Goal: Task Accomplishment & Management: Use online tool/utility

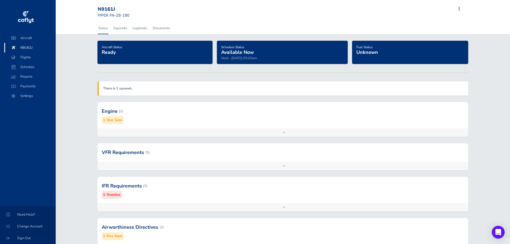
click at [116, 90] on strong "There is 1 squawk." at bounding box center [117, 88] width 29 height 5
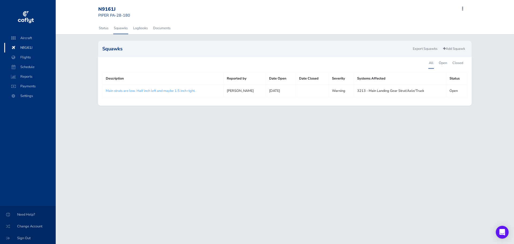
click at [172, 91] on link "Main struts are low. Half inch left and maybe 1.5 inch right." at bounding box center [151, 90] width 90 height 5
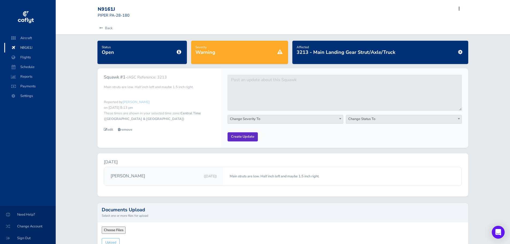
click at [237, 137] on input "Create Update" at bounding box center [243, 136] width 30 height 9
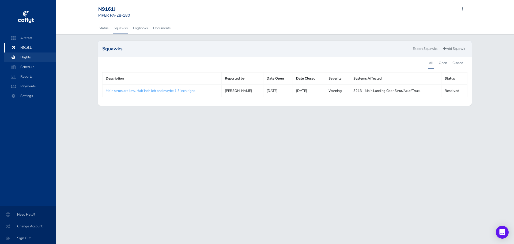
click at [33, 55] on span "Flights" at bounding box center [30, 57] width 41 height 10
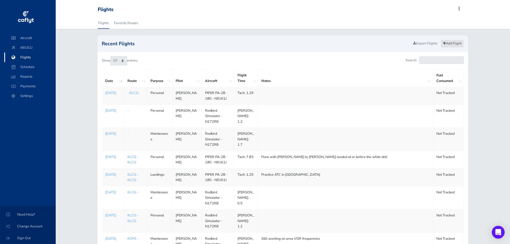
click at [451, 43] on link "Add Flight" at bounding box center [452, 44] width 23 height 8
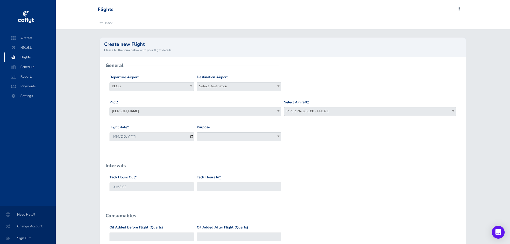
click at [277, 86] on b at bounding box center [278, 85] width 2 height 1
